Goal: Information Seeking & Learning: Learn about a topic

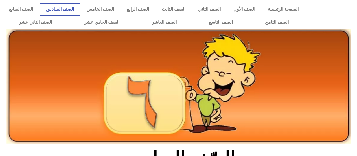
scroll to position [113, 0]
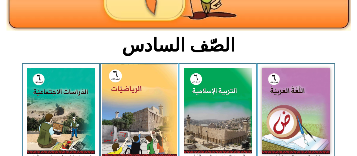
click at [158, 106] on img at bounding box center [139, 110] width 75 height 93
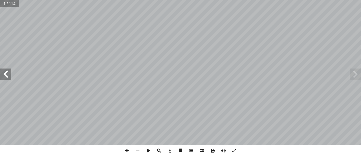
click at [356, 71] on span at bounding box center [355, 73] width 11 height 11
click at [355, 75] on span at bounding box center [355, 73] width 11 height 11
click at [354, 75] on span at bounding box center [355, 73] width 11 height 11
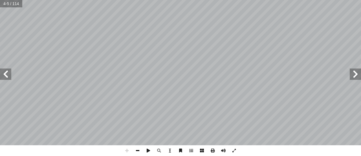
click at [138, 151] on span at bounding box center [137, 150] width 11 height 11
click at [7, 74] on span at bounding box center [5, 73] width 11 height 11
click at [10, 71] on span at bounding box center [5, 73] width 11 height 11
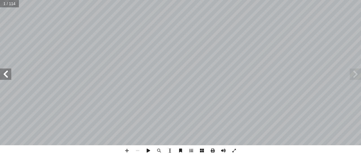
click at [10, 71] on span at bounding box center [5, 73] width 11 height 11
click at [11, 71] on span at bounding box center [5, 73] width 11 height 11
click at [355, 71] on span at bounding box center [355, 73] width 11 height 11
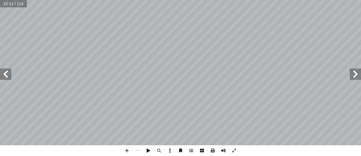
click at [355, 71] on span at bounding box center [355, 73] width 11 height 11
click at [129, 149] on span at bounding box center [127, 150] width 11 height 11
click at [205, 51] on html "الصفحة الرئيسية الصف الأول الصف الثاني الصف الثالث الصف الرابع الصف الخامس الصف…" at bounding box center [180, 25] width 361 height 51
click at [234, 148] on span at bounding box center [234, 150] width 11 height 11
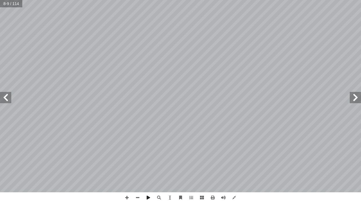
click at [6, 101] on span at bounding box center [5, 97] width 11 height 11
drag, startPoint x: 356, startPoint y: 99, endPoint x: 355, endPoint y: 102, distance: 3.7
click at [356, 99] on span at bounding box center [355, 97] width 11 height 11
click at [161, 155] on span at bounding box center [159, 198] width 11 height 11
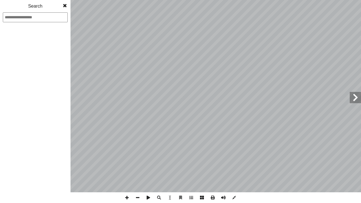
click at [150, 0] on div "٤ الدرس ول أ ال� ات ّ العملي ِ ات ّ وي َ ل ْ و أ ا :) 1 ط ( � نش ِ هــا، وفــي …" at bounding box center [180, 101] width 361 height 203
click at [65, 4] on span at bounding box center [65, 5] width 10 height 11
